Goal: Communication & Community: Share content

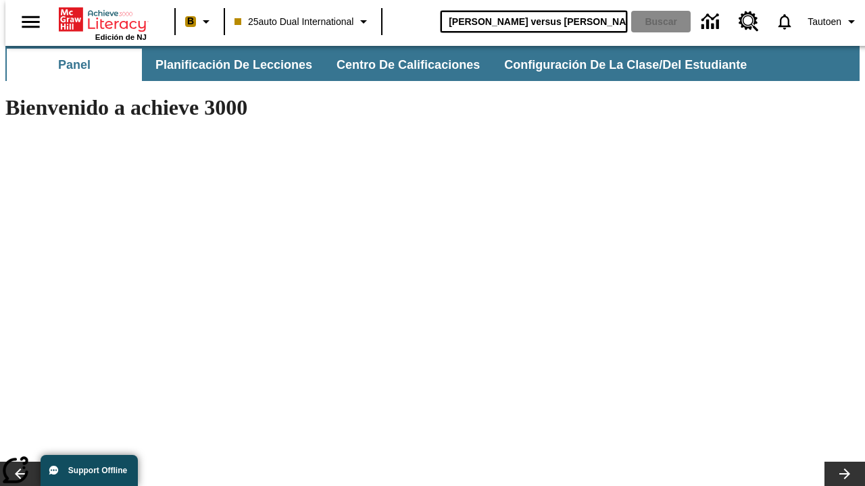
type input "[PERSON_NAME] versus [PERSON_NAME]"
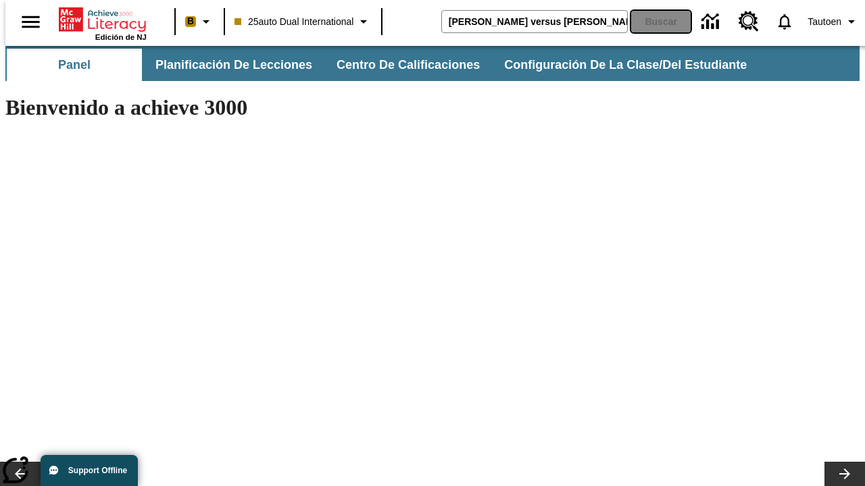
click at [652, 22] on button "Buscar" at bounding box center [660, 22] width 59 height 22
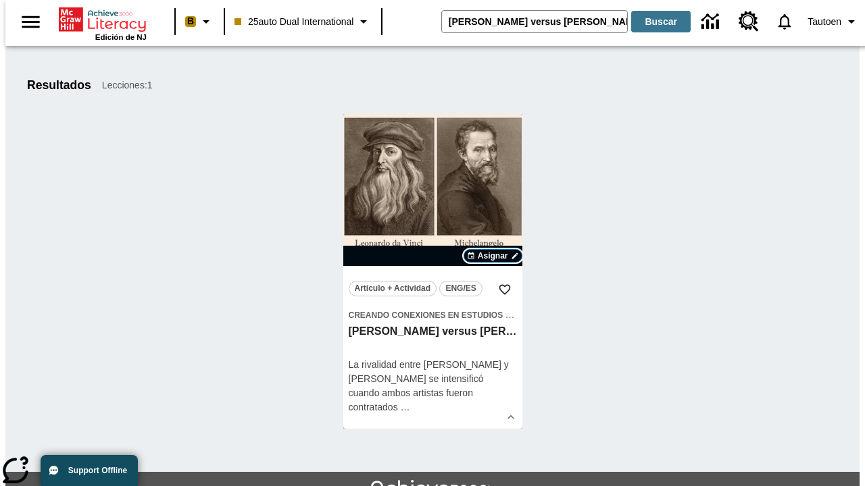
click at [492, 256] on span "Asignar" at bounding box center [493, 256] width 30 height 12
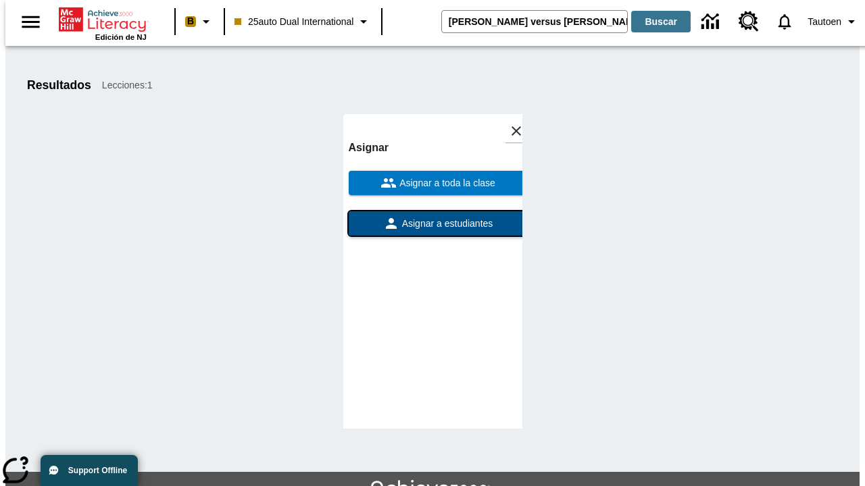
click at [432, 217] on span "Asignar a estudiantes" at bounding box center [446, 224] width 94 height 14
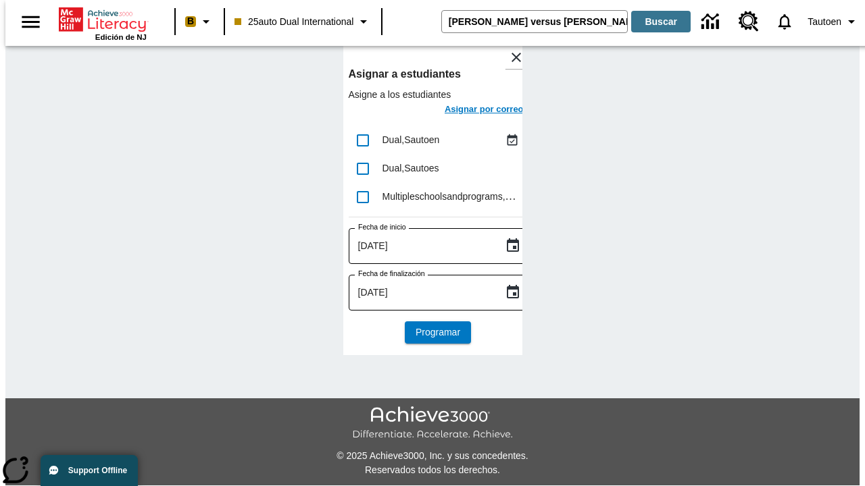
click at [471, 111] on h6 "Asignar por correo" at bounding box center [483, 110] width 79 height 16
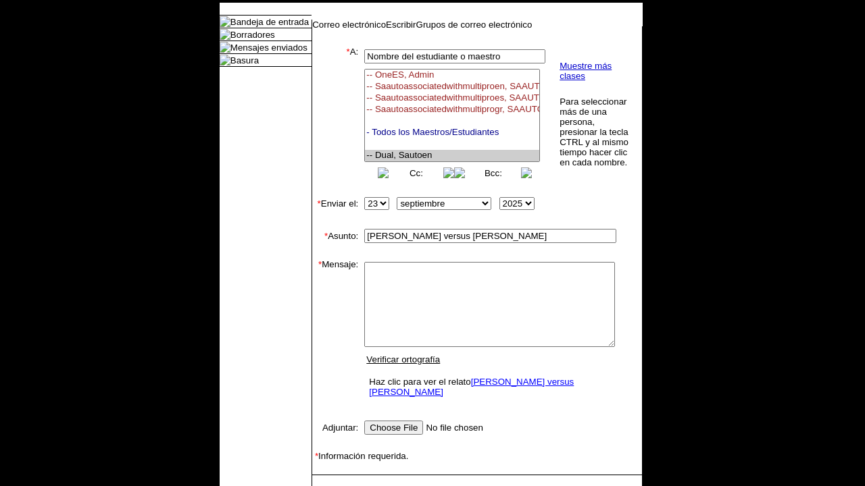
select select "U,21476361,1"
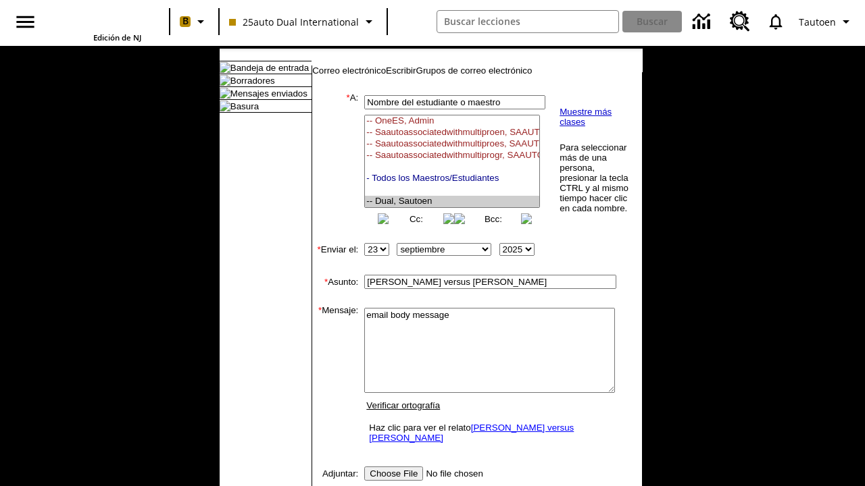
type textarea "email body message"
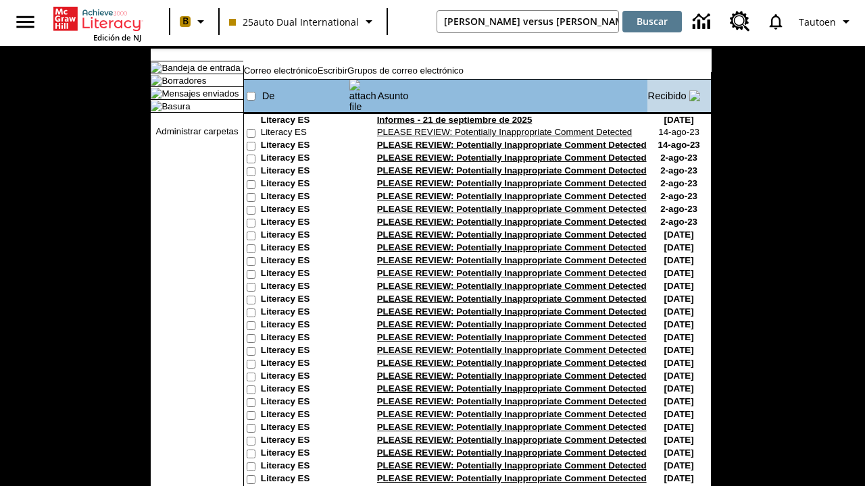
type input "[PERSON_NAME] versus [PERSON_NAME]"
click at [652, 22] on button "Buscar" at bounding box center [651, 22] width 59 height 22
